Goal: Information Seeking & Learning: Learn about a topic

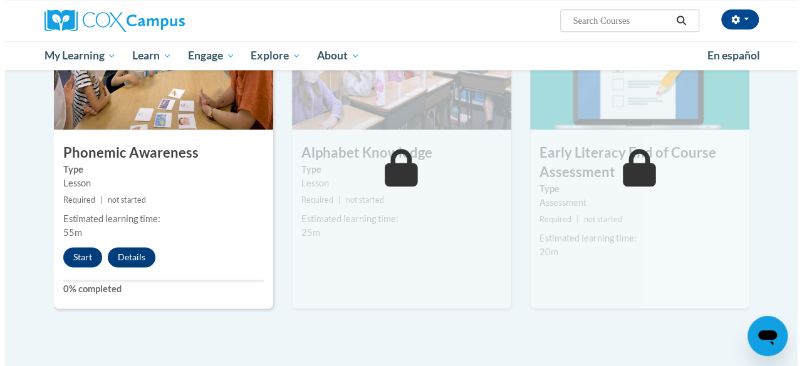
scroll to position [668, 0]
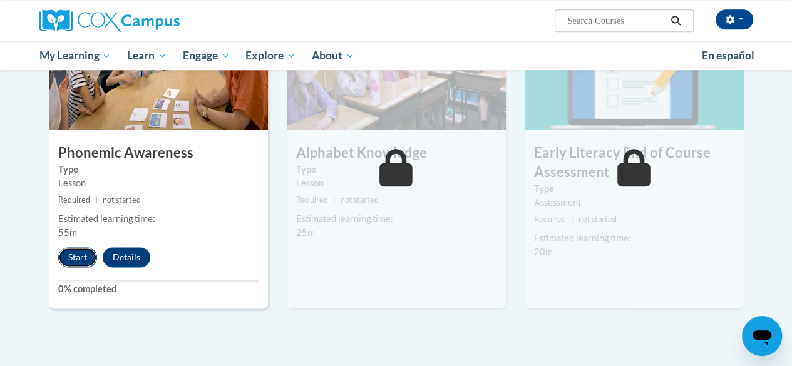
click at [73, 252] on button "Start" at bounding box center [77, 257] width 39 height 20
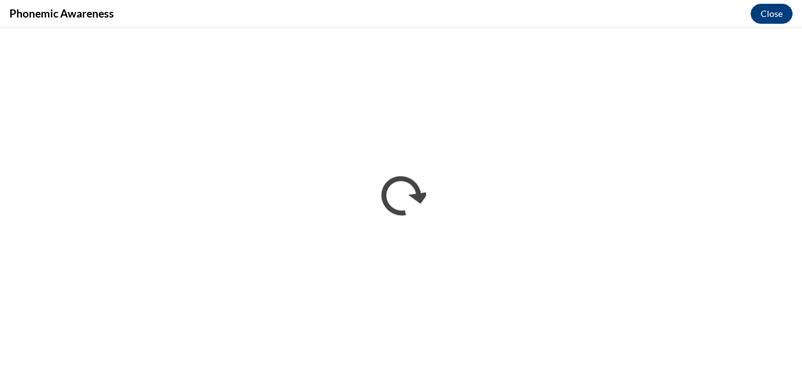
scroll to position [0, 0]
